Goal: Transaction & Acquisition: Obtain resource

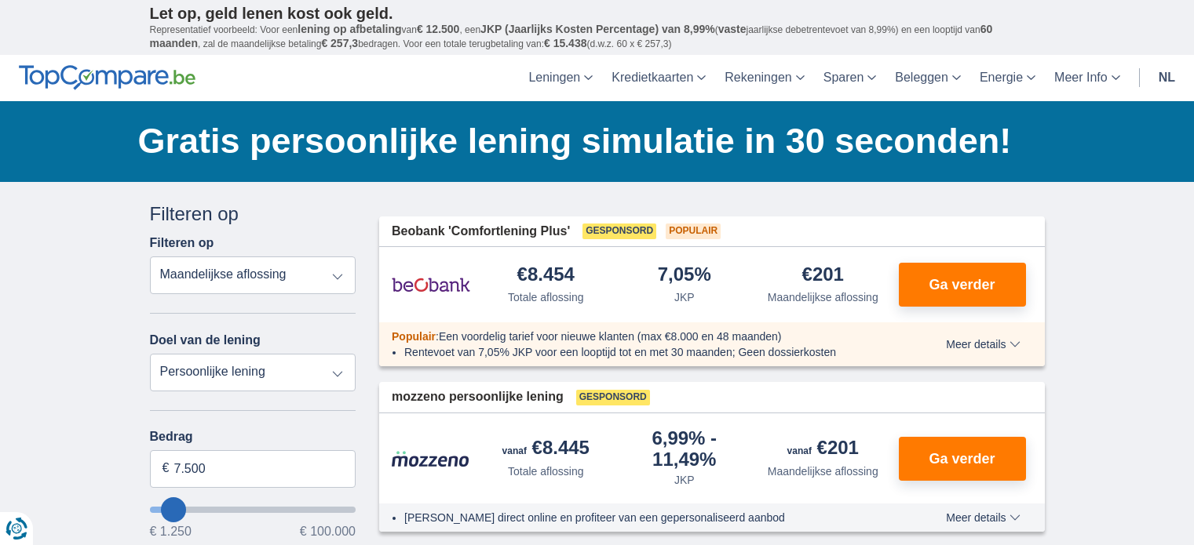
click at [285, 357] on select "Persoonlijke lening Auto Moto / fiets Mobilhome / caravan Renovatie Energie Sch…" at bounding box center [253, 373] width 206 height 38
click at [286, 366] on select "Persoonlijke lening Auto Moto / fiets Mobilhome / caravan Renovatie Energie Sch…" at bounding box center [253, 373] width 206 height 38
select select "furniture"
click at [150, 354] on select "Persoonlijke lening Auto Moto / fiets Mobilhome / caravan Renovatie Energie Sch…" at bounding box center [253, 373] width 206 height 38
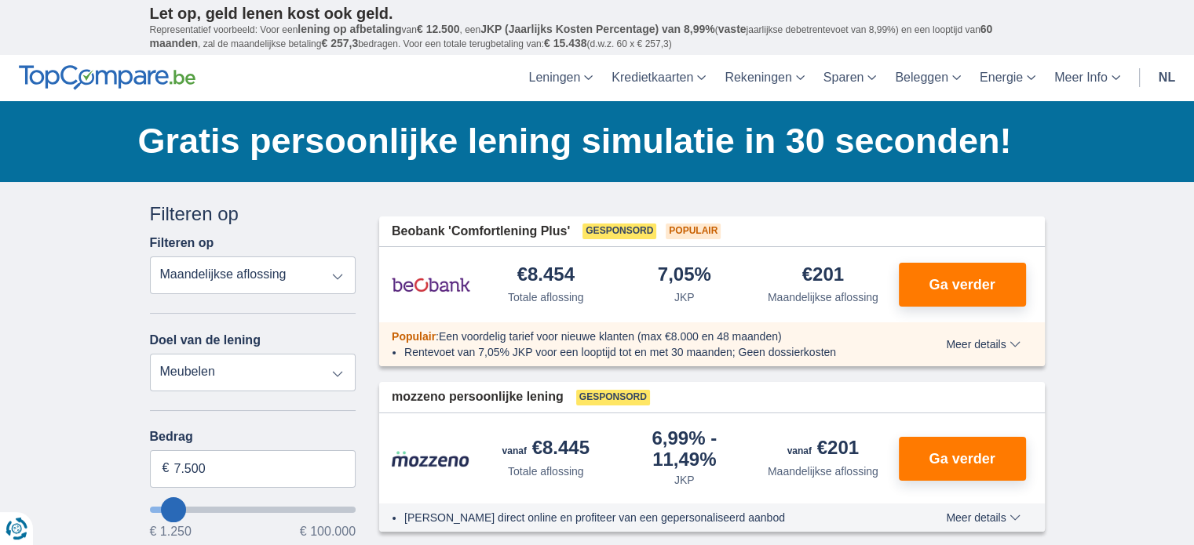
type input "7.500"
type input "7250"
click at [325, 370] on select "Persoonlijke lening Auto Moto / fiets Mobilhome / caravan Renovatie Energie Sch…" at bounding box center [253, 373] width 206 height 38
select select "personalLoan"
click at [150, 354] on select "Persoonlijke lening Auto Moto / fiets Mobilhome / caravan Renovatie Energie Sch…" at bounding box center [253, 373] width 206 height 38
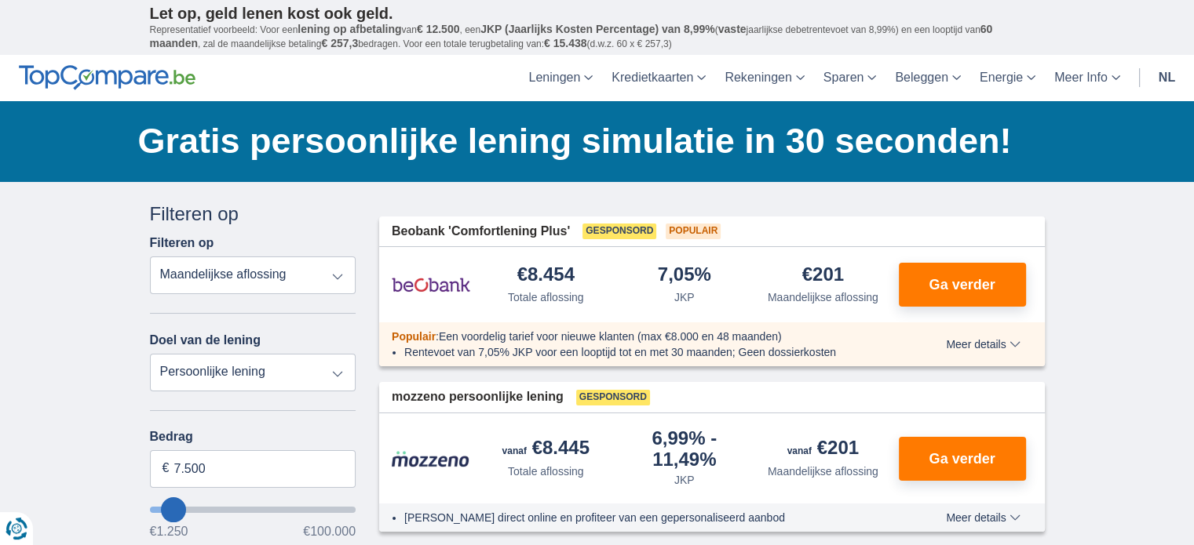
type input "7.500"
type input "7250"
click at [325, 381] on select "Persoonlijke lening Auto Moto / fiets Mobilhome / caravan Renovatie Energie Sch…" at bounding box center [253, 373] width 206 height 38
select select "vehicleLoan"
click at [150, 354] on select "Persoonlijke lening Auto Moto / fiets Mobilhome / caravan Renovatie Energie Sch…" at bounding box center [253, 373] width 206 height 38
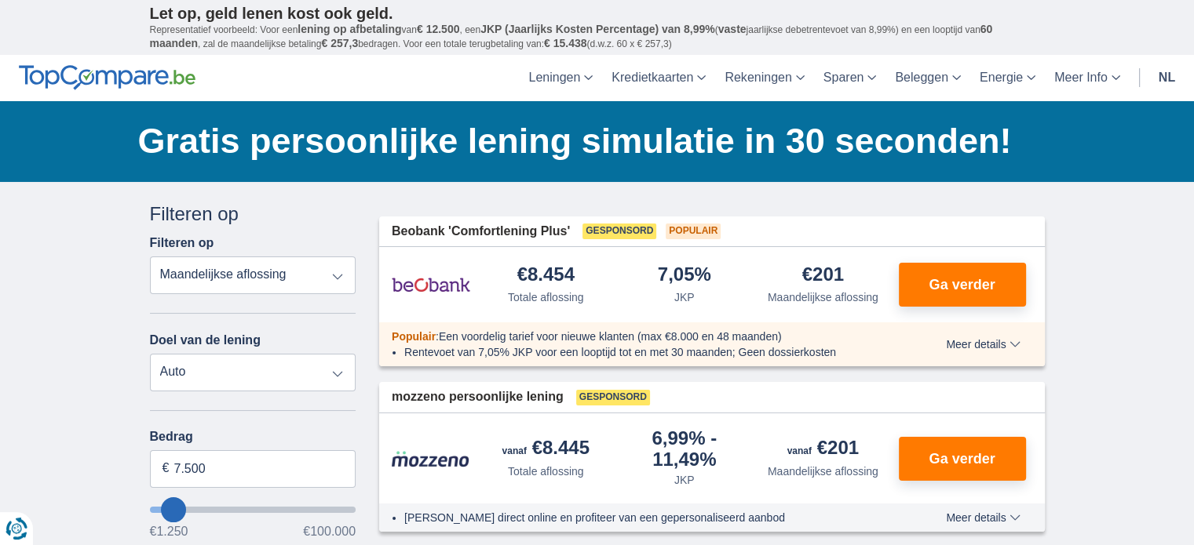
select select "3-4"
type input "15.000"
type input "15250"
select select "60"
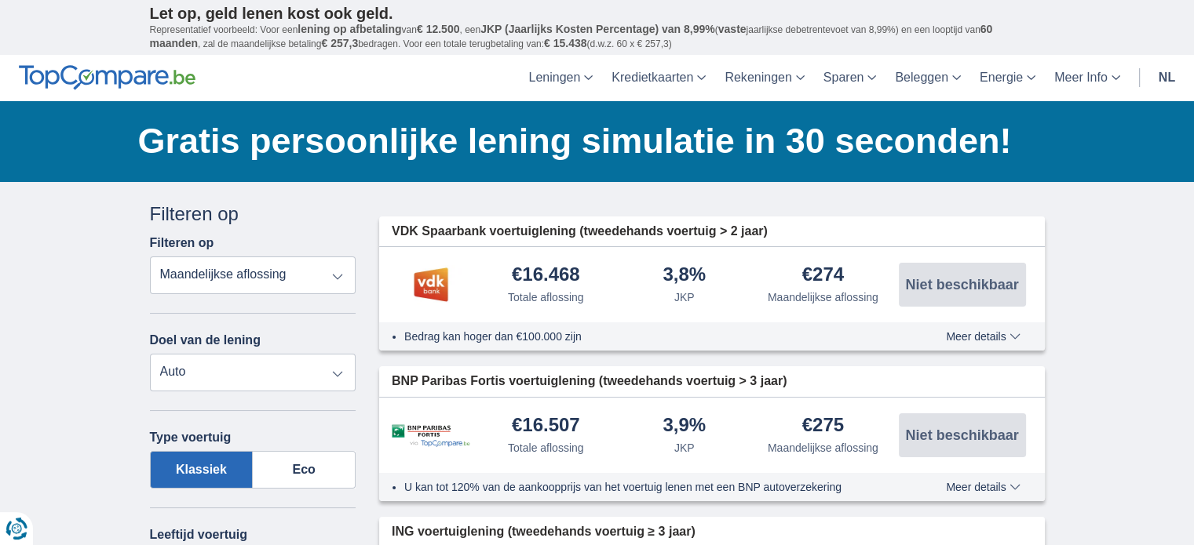
click at [315, 373] on select "Persoonlijke lening Auto Moto / fiets Mobilhome / caravan Renovatie Energie Sch…" at bounding box center [253, 373] width 206 height 38
select select "moto"
click at [150, 354] on select "Persoonlijke lening Auto Moto / fiets Mobilhome / caravan Renovatie Energie Sch…" at bounding box center [253, 373] width 206 height 38
select select "new"
type input "15.000"
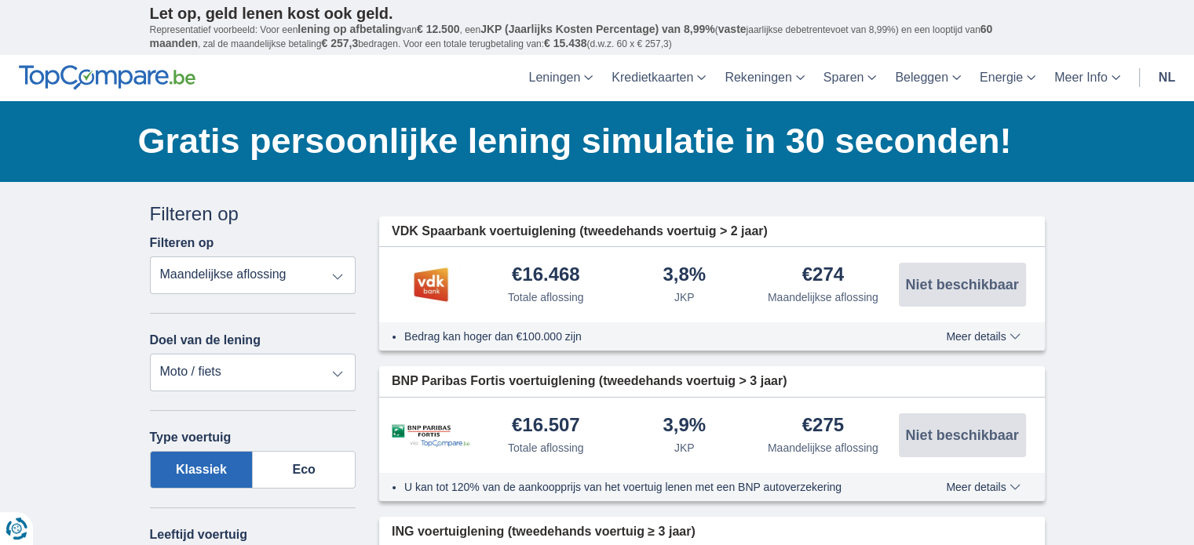
type input "15250"
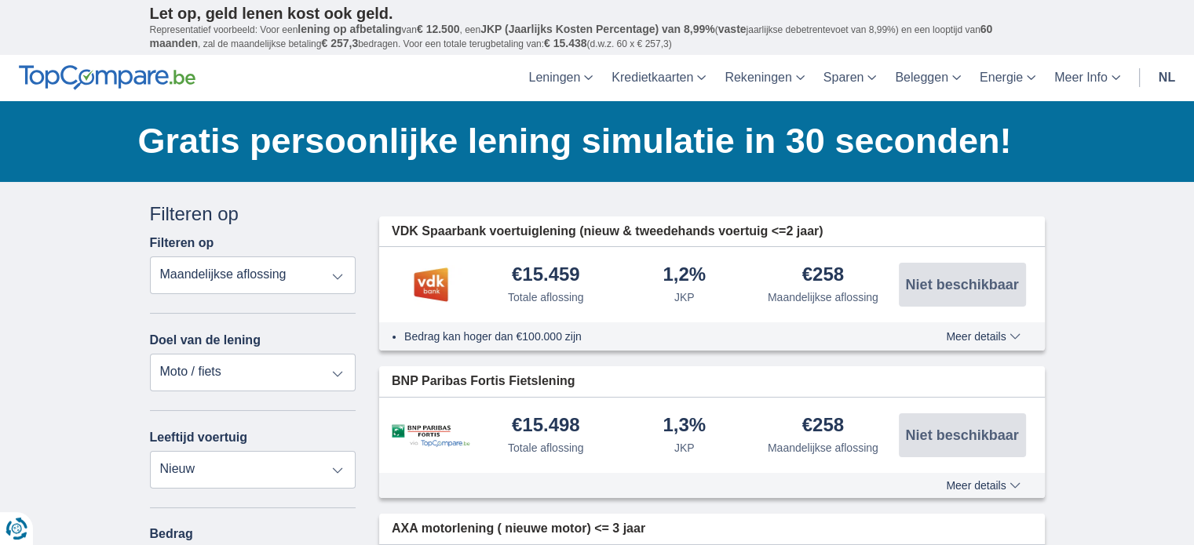
click at [316, 365] on select "Persoonlijke lening Auto Moto / fiets Mobilhome / caravan Renovatie Energie Sch…" at bounding box center [253, 373] width 206 height 38
select select "debtConsolidation"
click at [150, 354] on select "Persoonlijke lening Auto Moto / fiets Mobilhome / caravan Renovatie Energie Sch…" at bounding box center [253, 373] width 206 height 38
type input "10.000"
type input "10250"
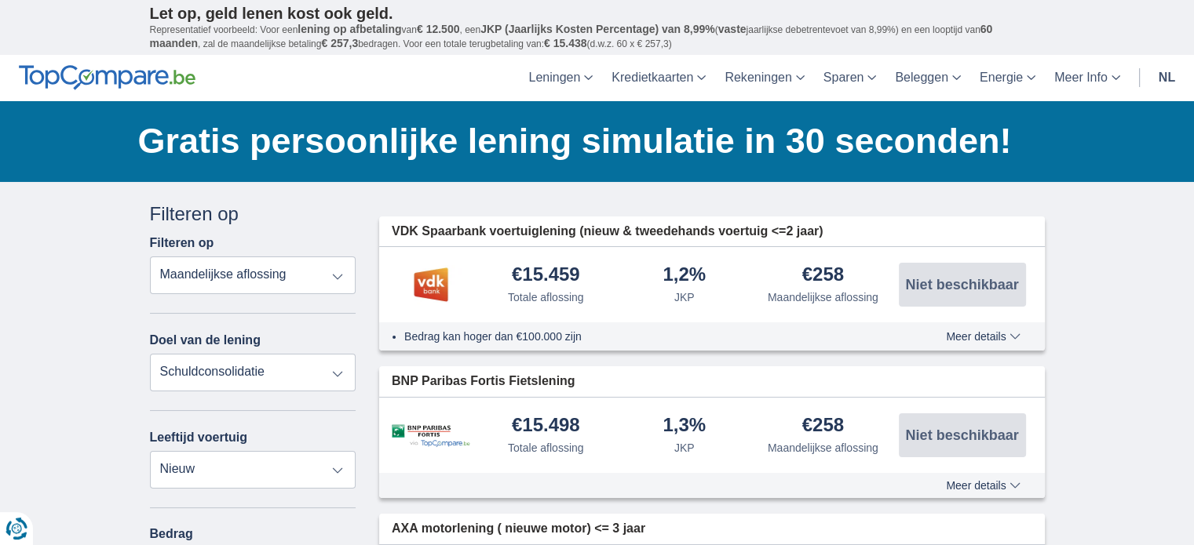
select select "48"
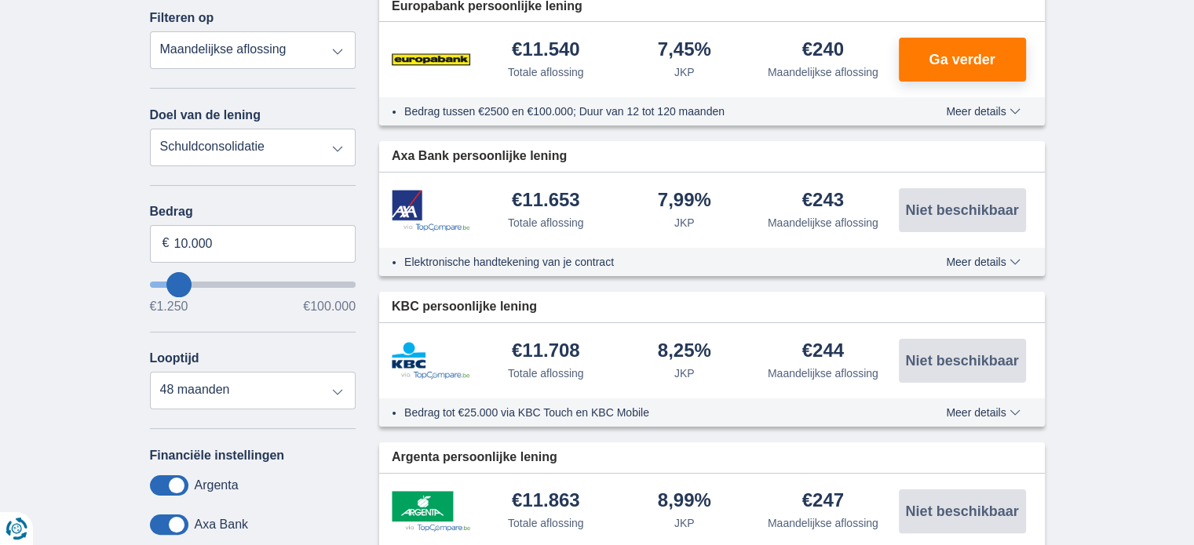
scroll to position [235, 0]
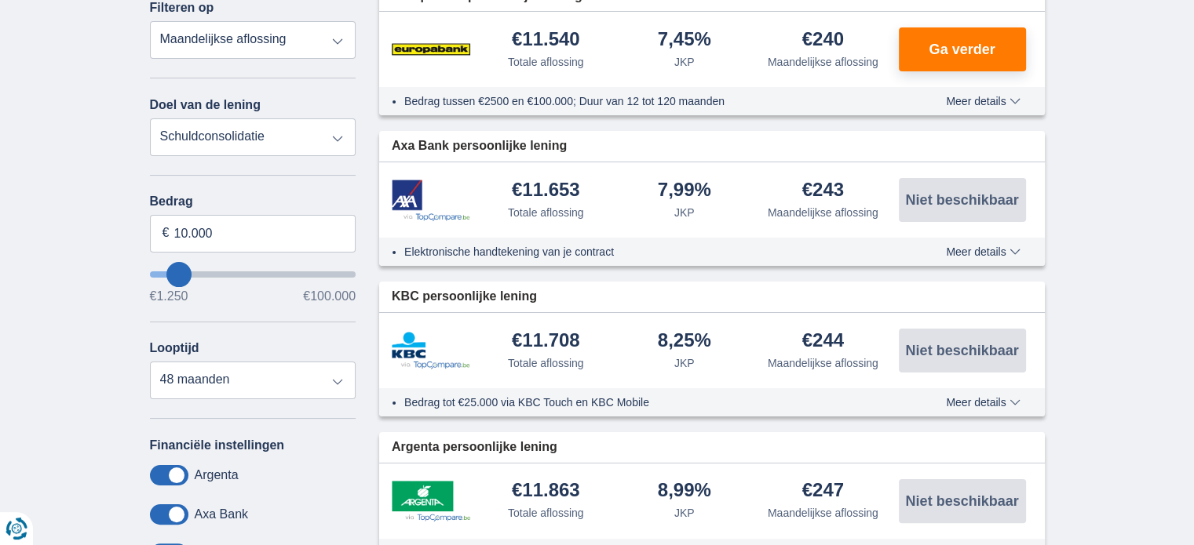
click at [332, 150] on select "Persoonlijke lening Auto Moto / fiets Mobilhome / caravan Renovatie Energie Sch…" at bounding box center [253, 137] width 206 height 38
select select "personalLoan"
click at [150, 118] on select "Persoonlijke lening Auto Moto / fiets Mobilhome / caravan Renovatie Energie Sch…" at bounding box center [253, 137] width 206 height 38
type input "7.500"
type input "7250"
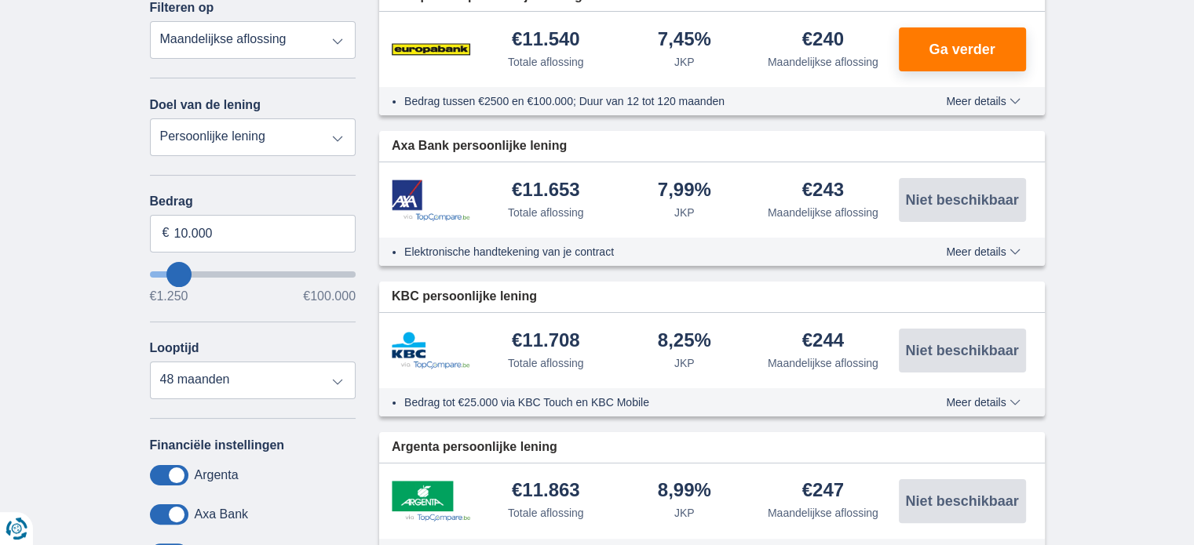
select select "42"
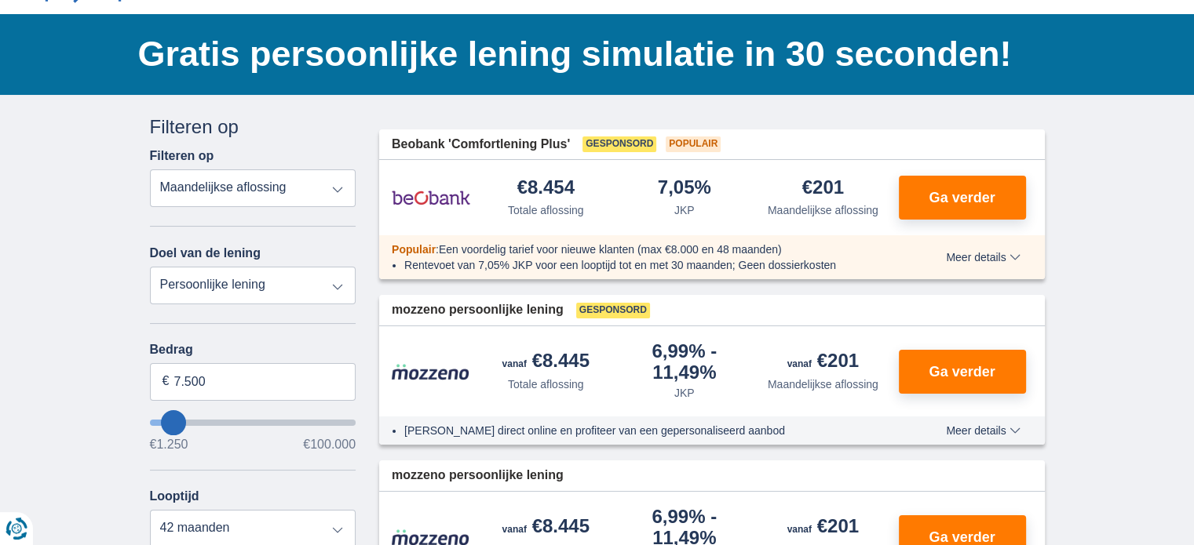
scroll to position [78, 0]
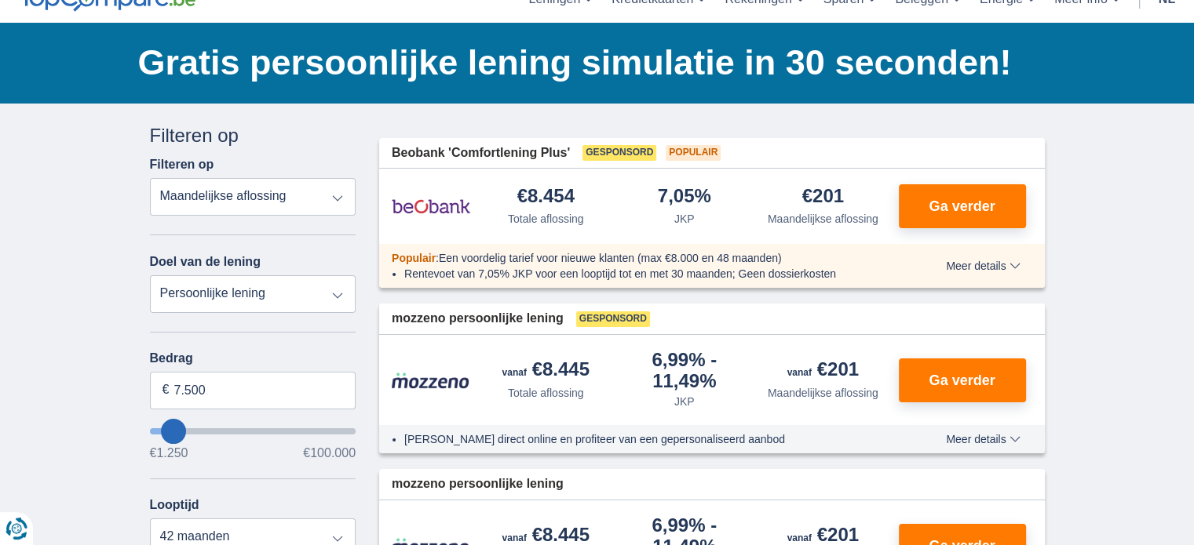
type input "8.250"
type input "8250"
type input "9.250"
type input "11250"
type input "11.250"
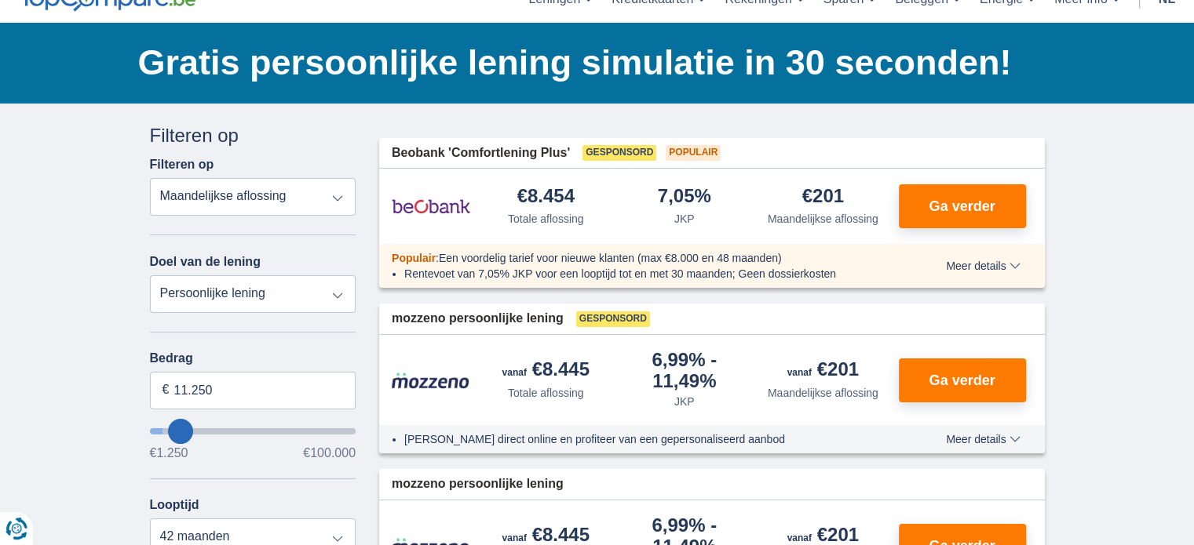
select select "60"
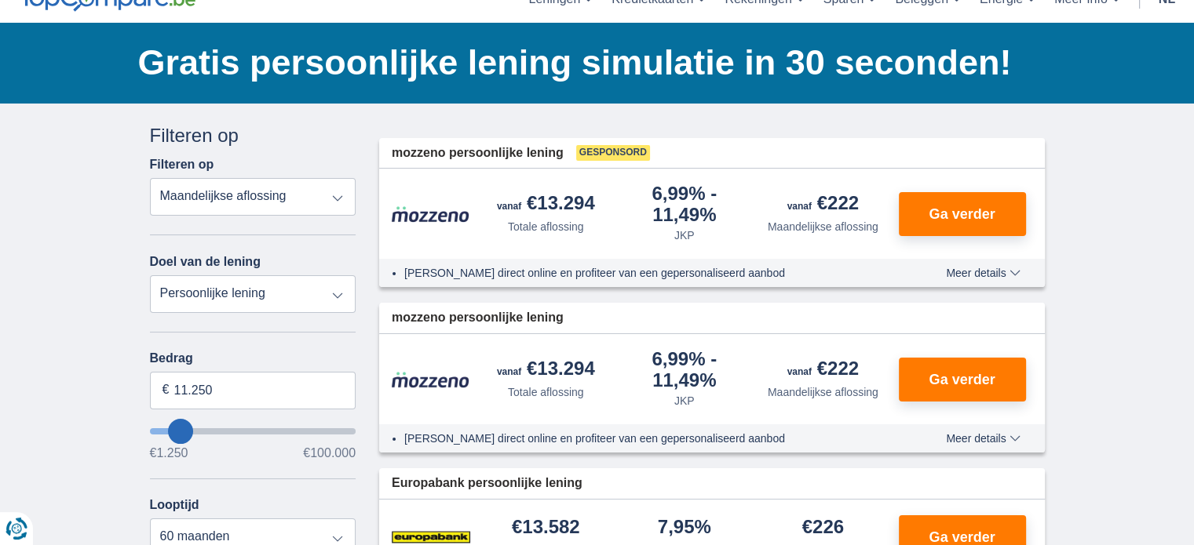
type input "16.250"
type input "18250"
type input "18.250"
select select "84"
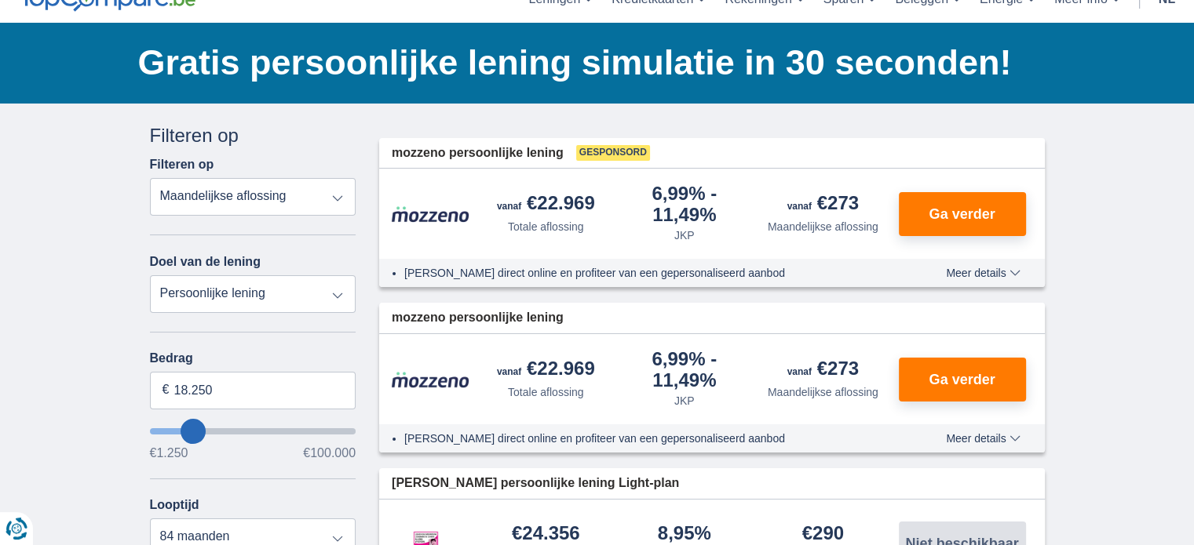
type input "19.250"
type input "19250"
type input "20.250"
type input "21250"
select select "120"
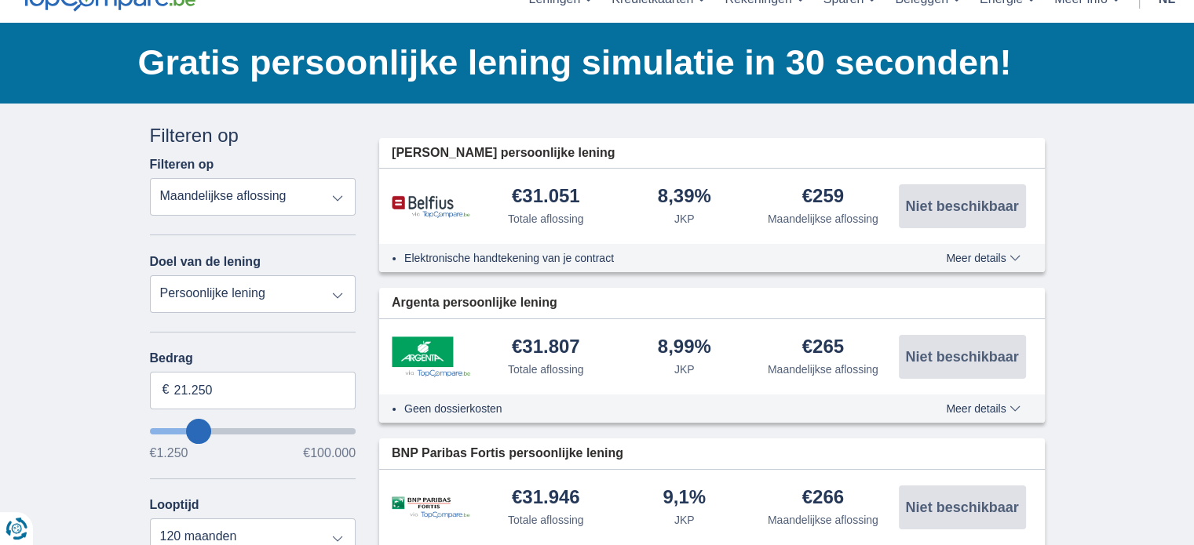
type input "18.250"
type input "18250"
select select "84"
type input "17.250"
type input "16250"
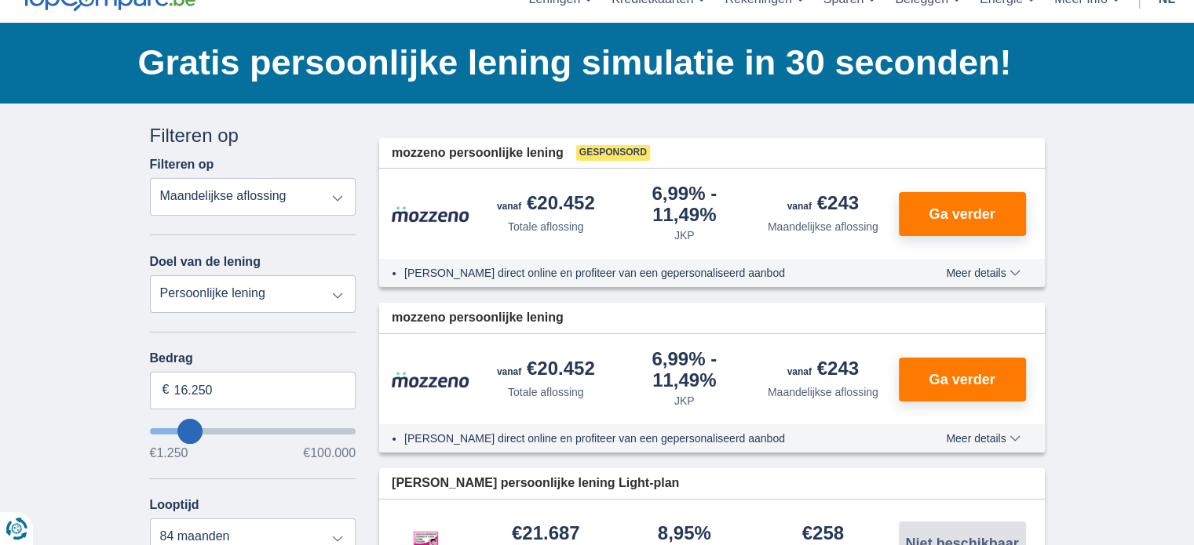
type input "13.250"
type input "13250"
select select "60"
type input "12.250"
type input "11250"
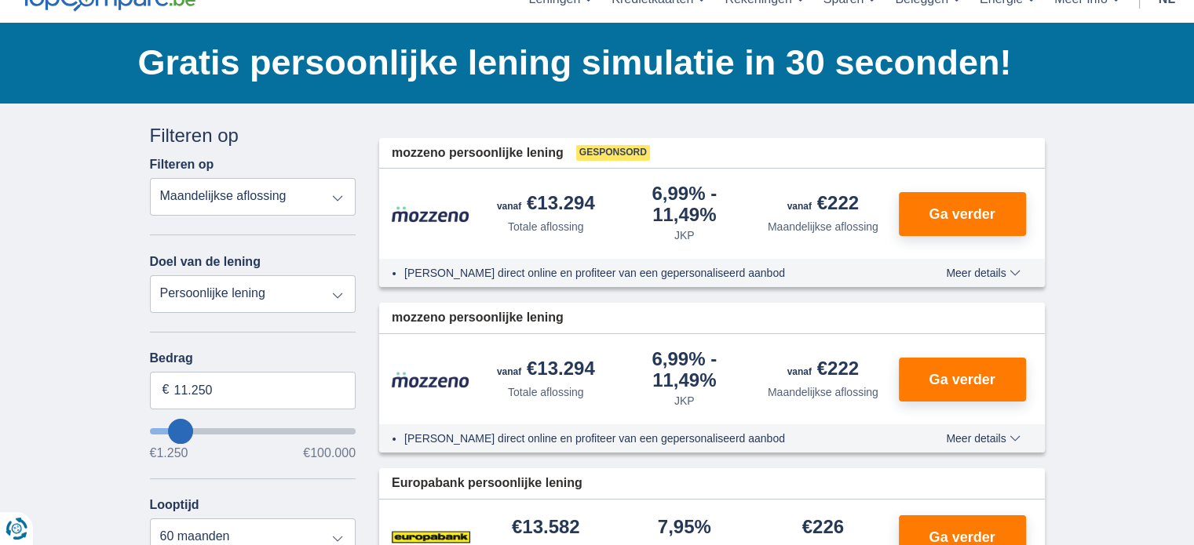
type input "14.250"
type input "15250"
type input "15.250"
select select "84"
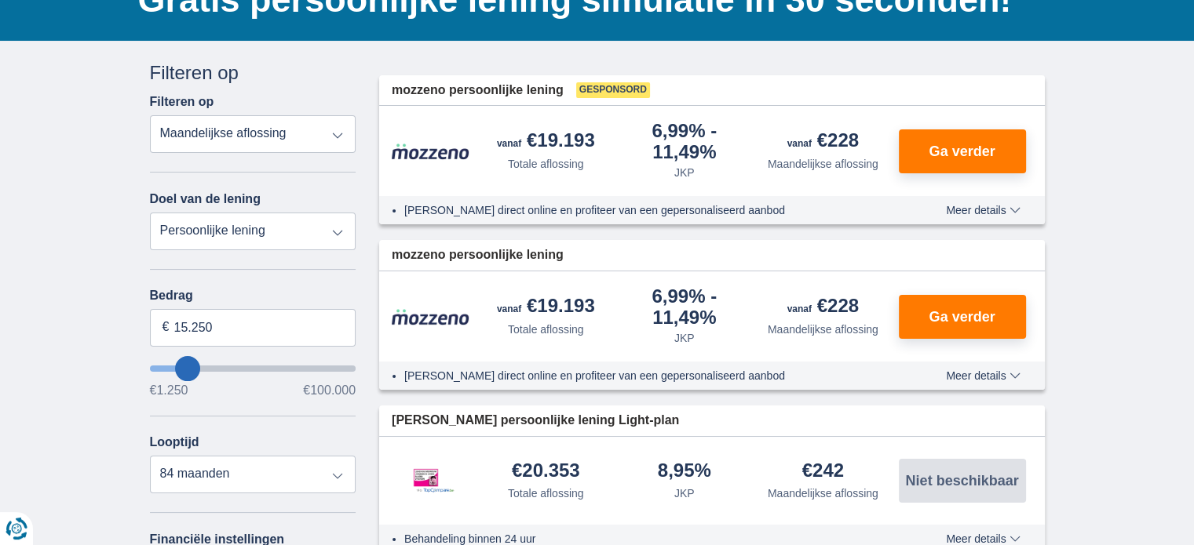
scroll to position [235, 0]
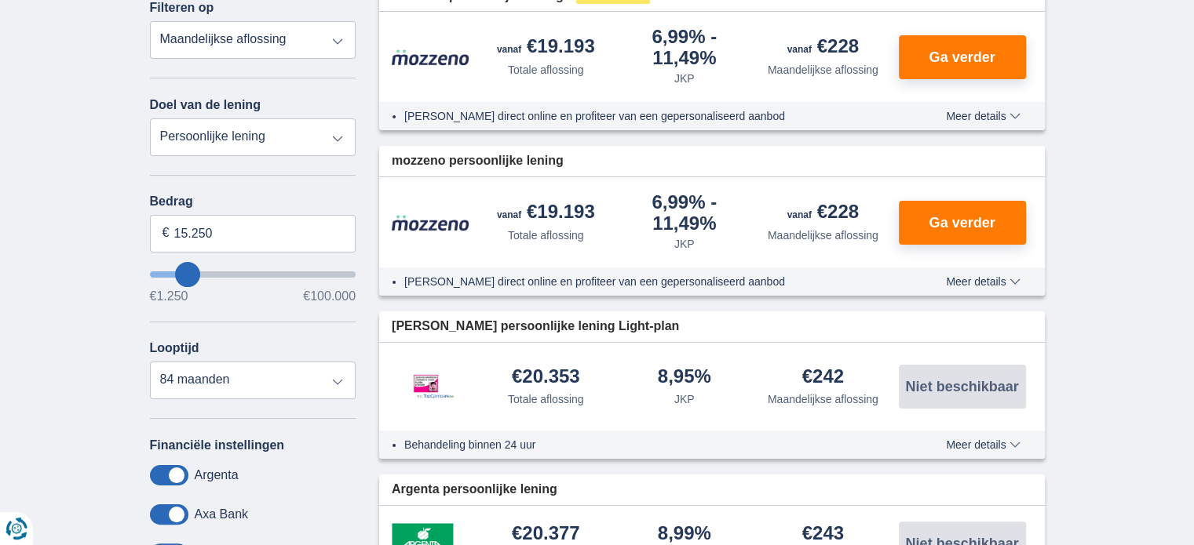
type input "8.250"
type input "8250"
select select "48"
type input "8250"
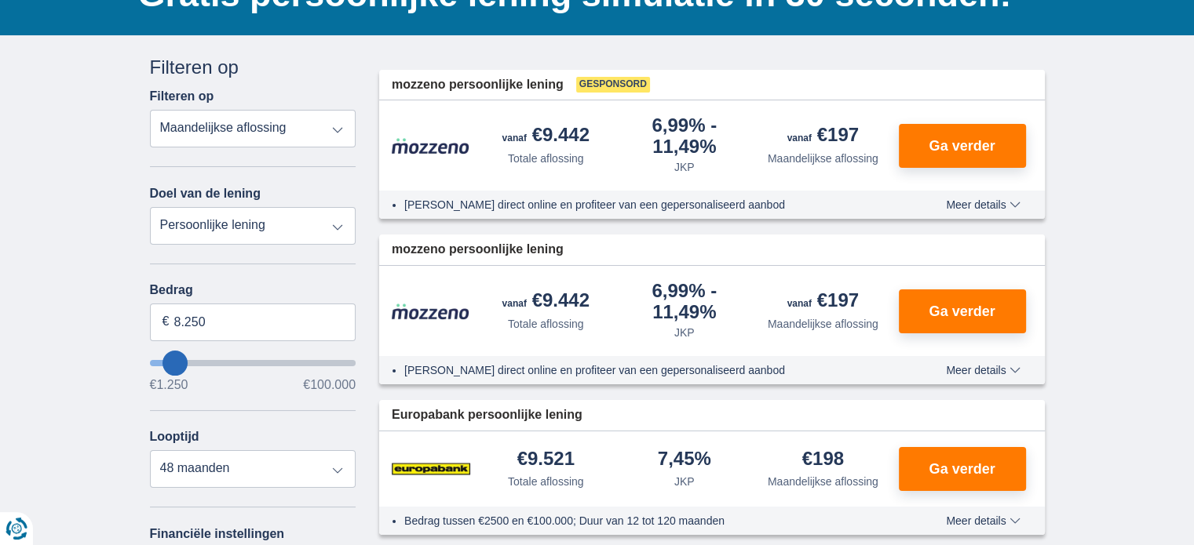
scroll to position [157, 0]
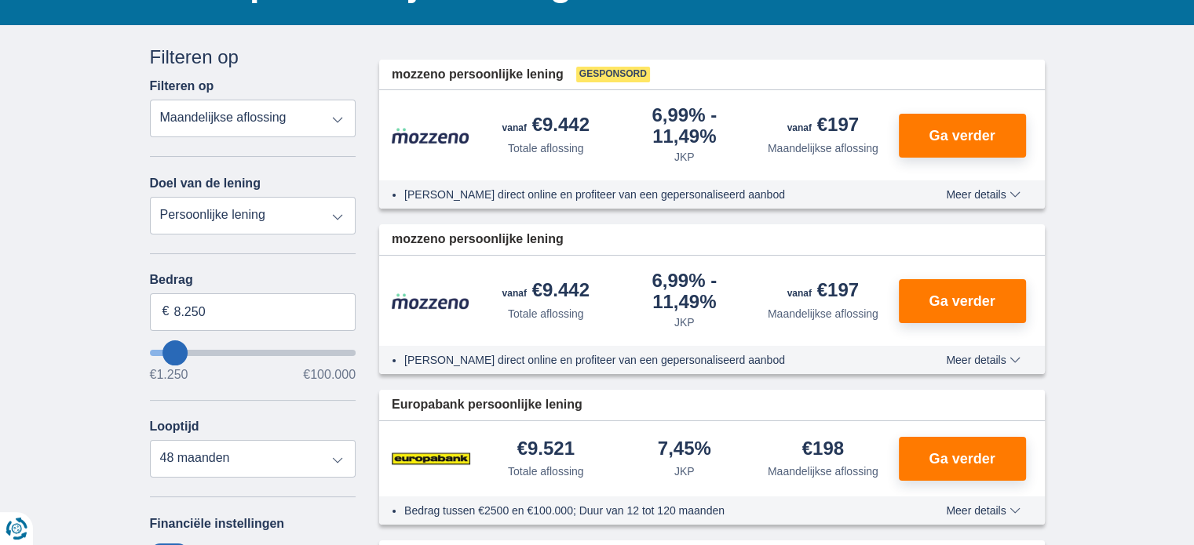
type input "12.250"
type input "12250"
select select "60"
type input "13.250"
type input "14250"
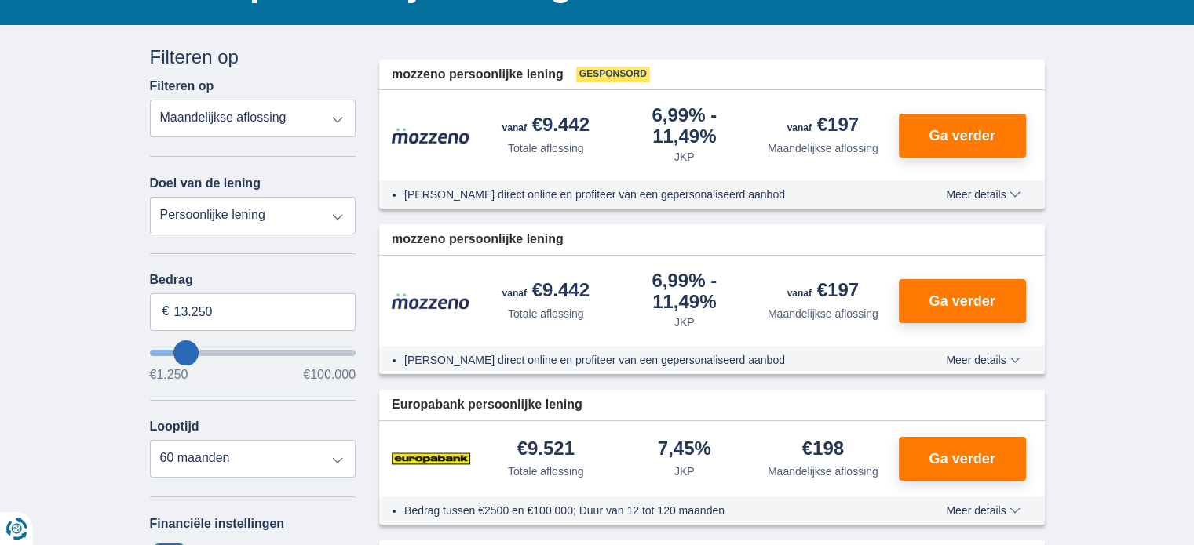
type input "14.250"
type input "12250"
type input "15.250"
type input "16250"
type input "16.250"
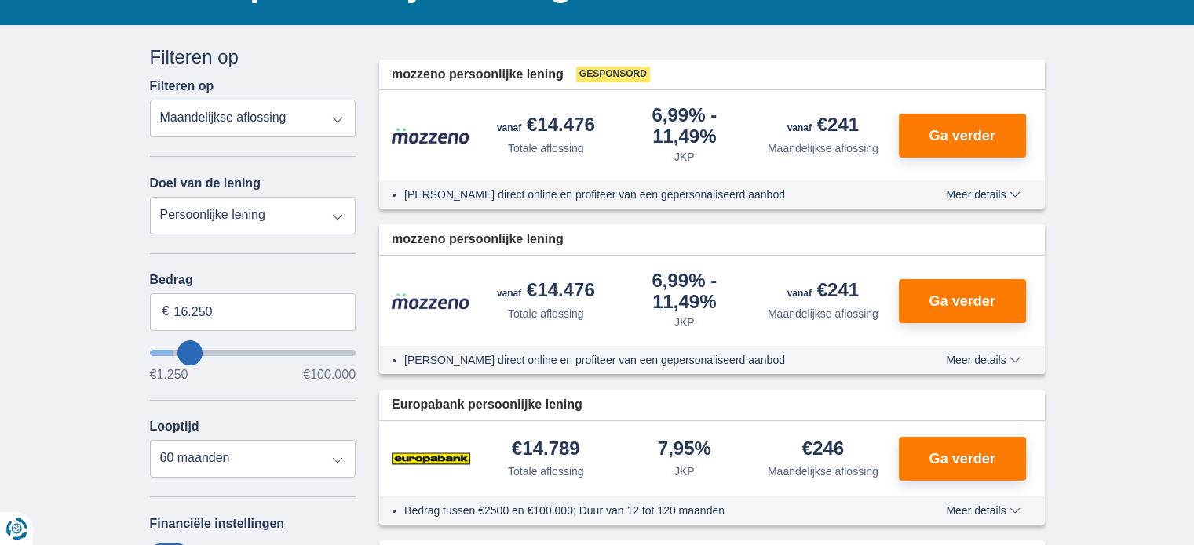
select select "84"
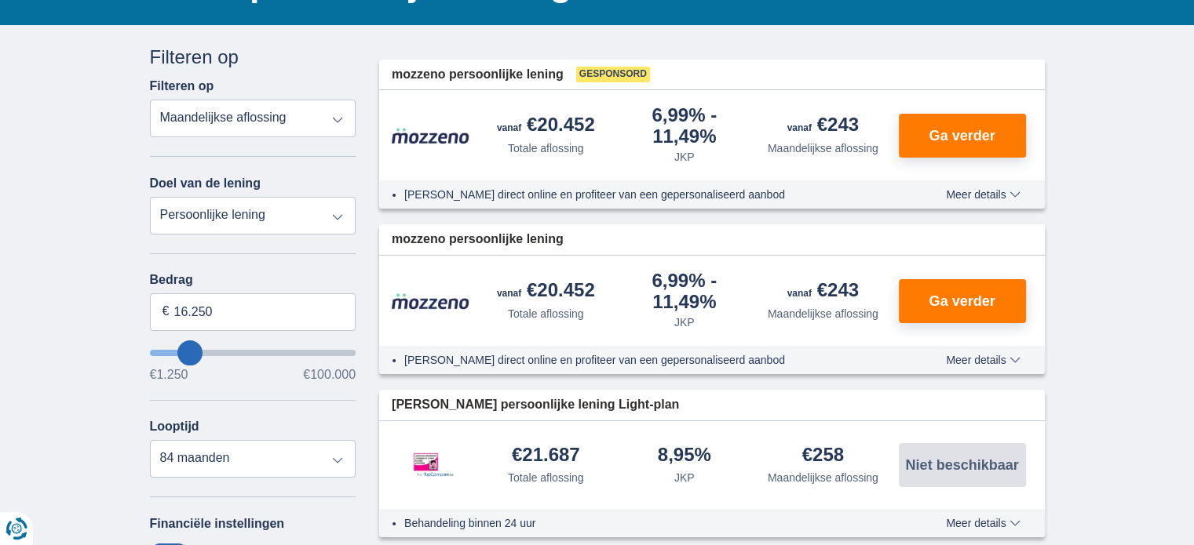
type input "17250"
type input "8.250"
type input "8250"
select select "48"
type input "8250"
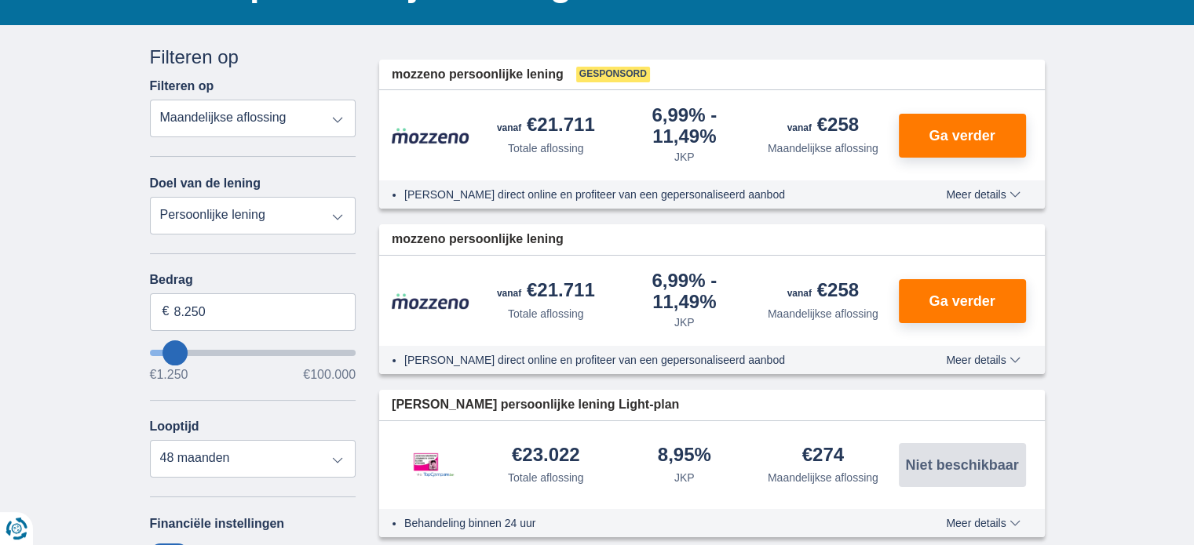
click at [174, 356] on input "wantToBorrow" at bounding box center [253, 353] width 206 height 6
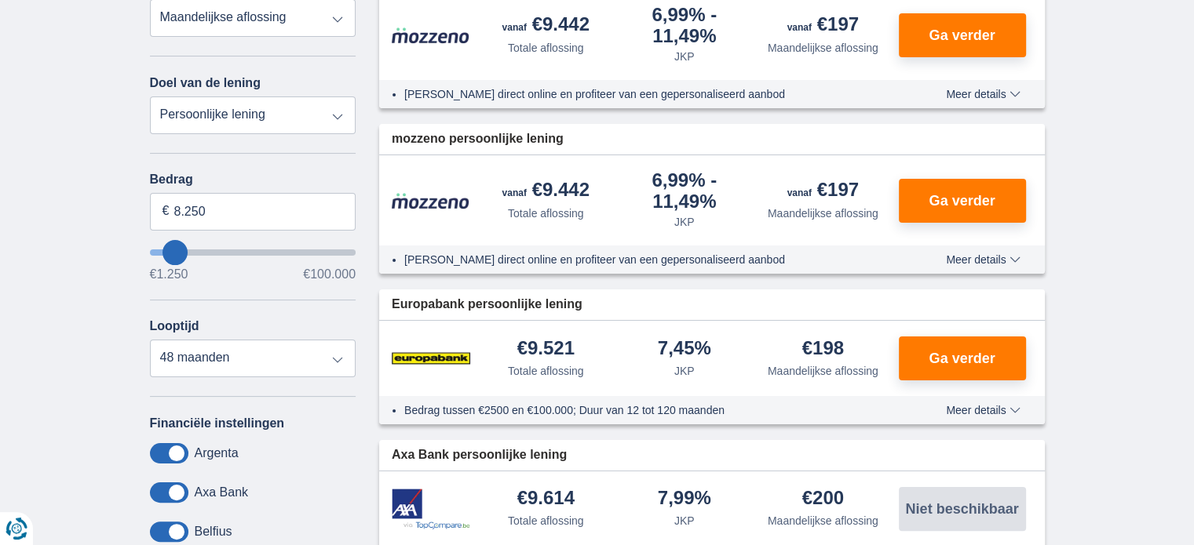
scroll to position [235, 0]
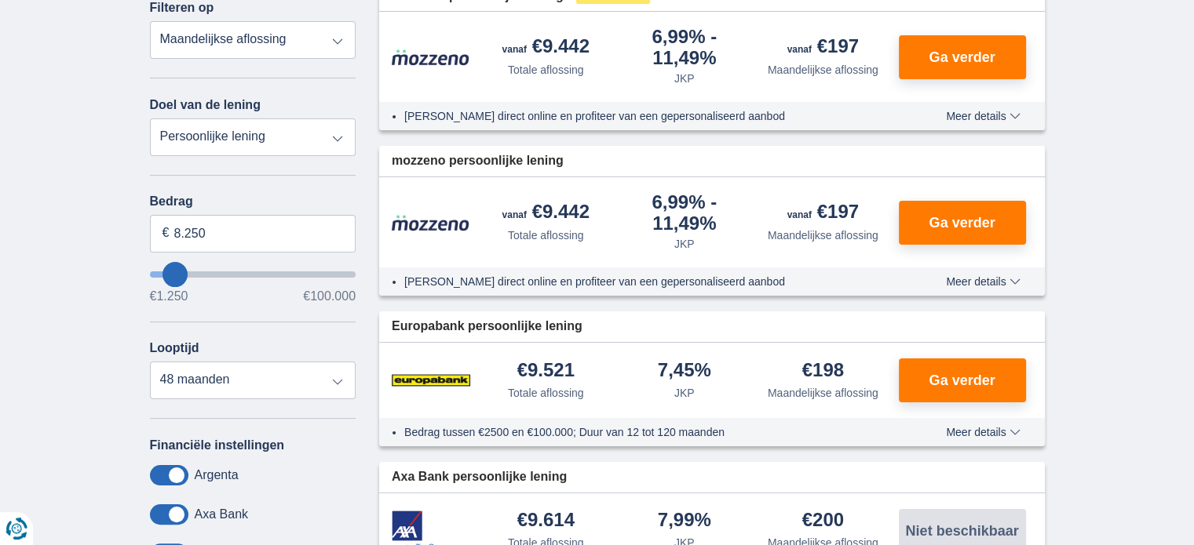
type input "21.250"
type input "21250"
click at [198, 278] on input "wantToBorrow" at bounding box center [253, 275] width 206 height 6
select select "120"
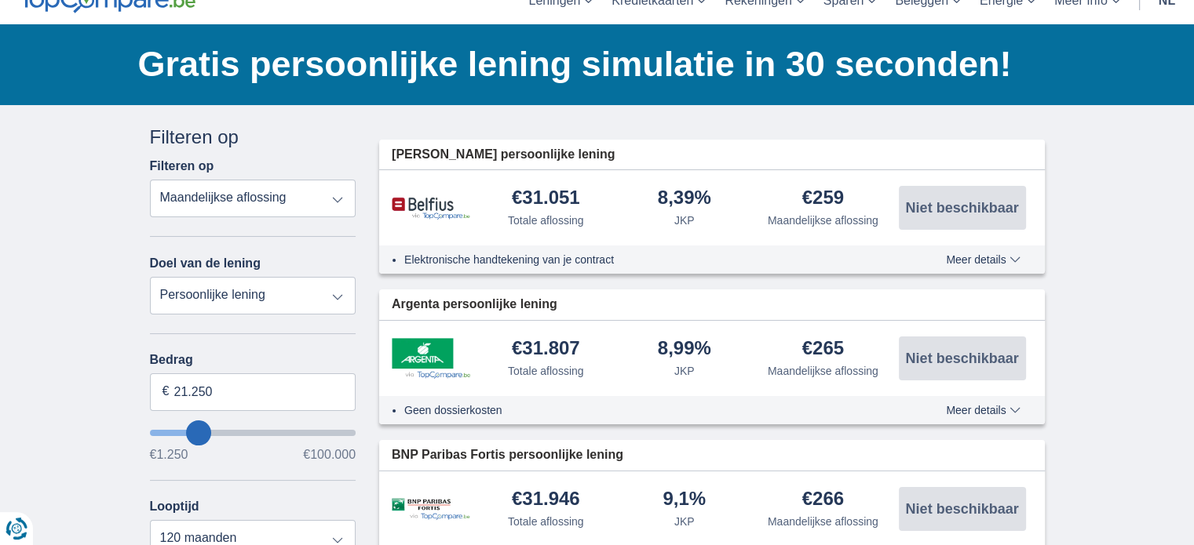
scroll to position [157, 0]
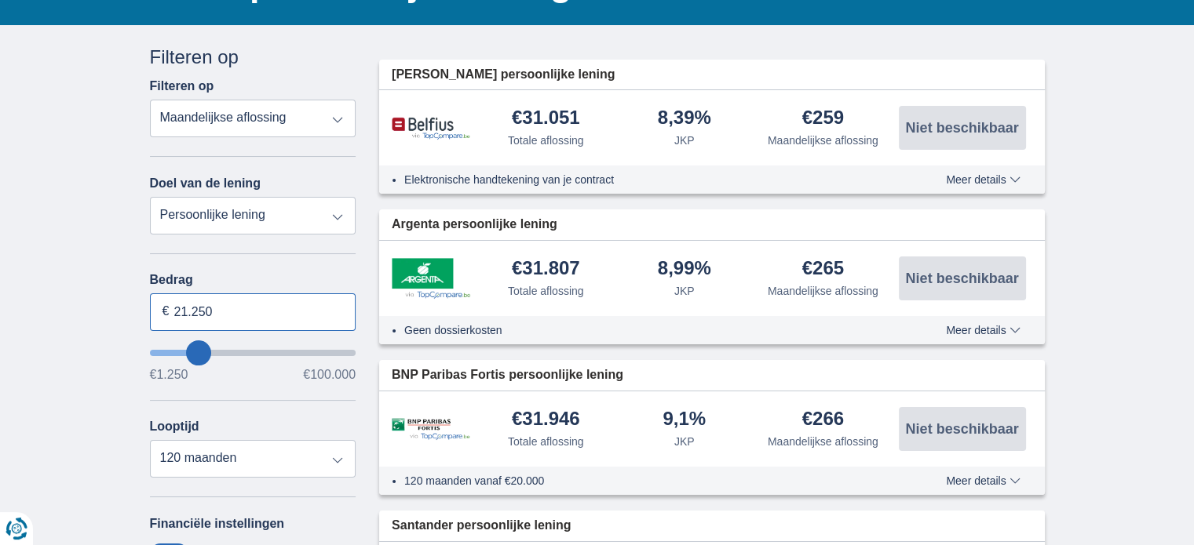
drag, startPoint x: 228, startPoint y: 309, endPoint x: 119, endPoint y: 310, distance: 108.3
click at [119, 310] on div "× widget.non-eligible-application.title widget.non-eligible-application.text no…" at bounding box center [597, 511] width 1194 height 973
type input "20.000"
click at [50, 172] on div "× widget.non-eligible-application.title widget.non-eligible-application.text no…" at bounding box center [597, 511] width 1194 height 973
type input "20250"
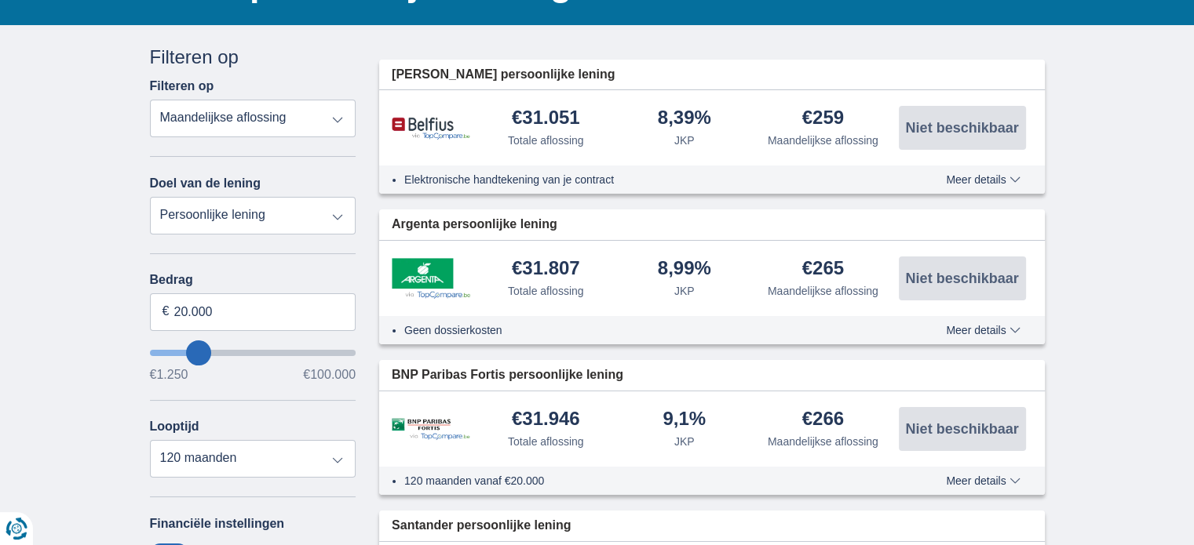
select select "84"
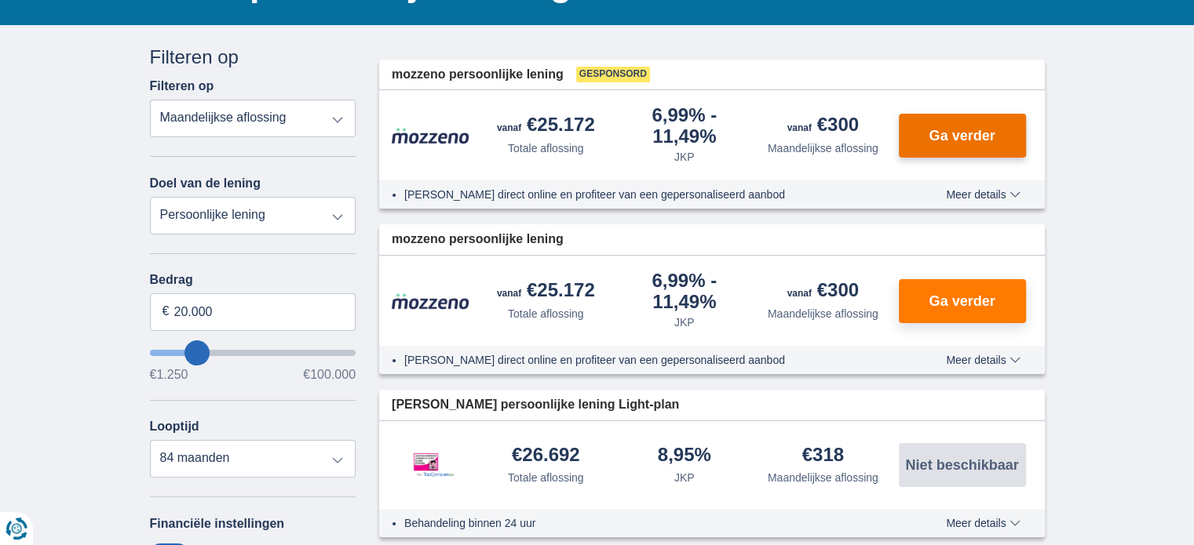
click at [954, 144] on button "Ga verder" at bounding box center [962, 136] width 127 height 44
